Goal: Find specific page/section: Find specific page/section

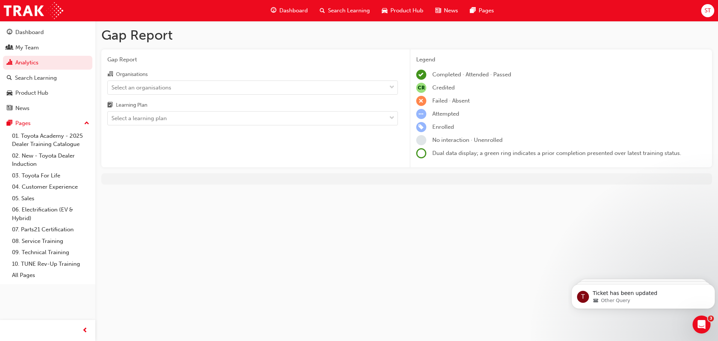
drag, startPoint x: 0, startPoint y: 0, endPoint x: 341, endPoint y: 212, distance: 401.7
click at [341, 212] on div "Gap Report Gap Report Organisations Select an organisations Learning Plan Selec…" at bounding box center [359, 170] width 718 height 341
click at [144, 86] on div "Select an organisations" at bounding box center [141, 87] width 60 height 9
click at [112, 86] on input "Organisations Select an organisations" at bounding box center [111, 87] width 1 height 6
